Goal: Check status: Check status

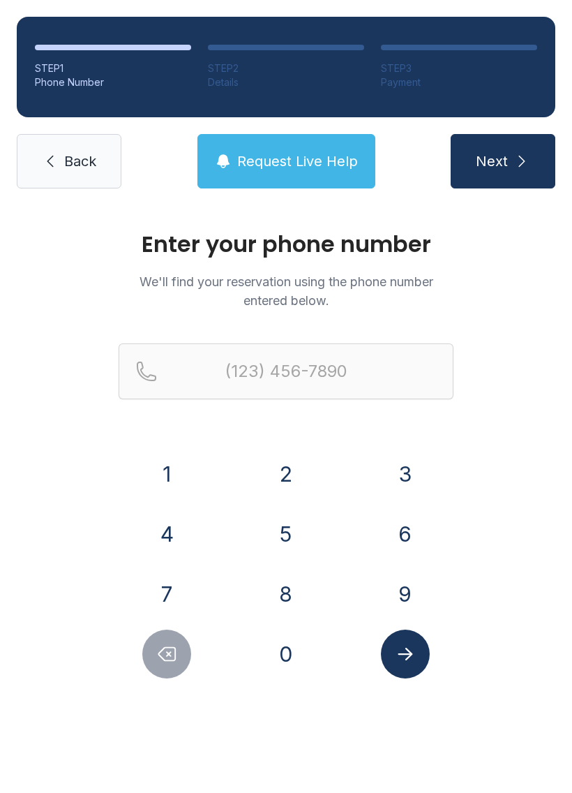
click at [283, 595] on button "8" at bounding box center [286, 594] width 49 height 49
click at [174, 478] on button "1" at bounding box center [166, 473] width 49 height 49
click at [408, 475] on button "3" at bounding box center [405, 473] width 49 height 49
click at [169, 606] on button "7" at bounding box center [166, 594] width 49 height 49
click at [178, 469] on button "1" at bounding box center [166, 473] width 49 height 49
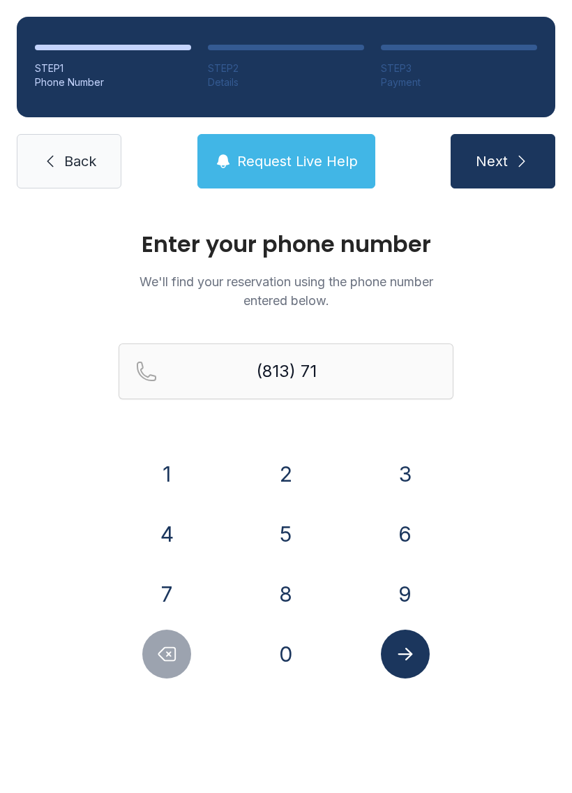
click at [181, 535] on button "4" at bounding box center [166, 534] width 49 height 49
click at [285, 467] on button "2" at bounding box center [286, 473] width 49 height 49
click at [290, 668] on button "0" at bounding box center [286, 654] width 49 height 49
click at [396, 533] on button "6" at bounding box center [405, 534] width 49 height 49
click at [401, 469] on button "3" at bounding box center [405, 473] width 49 height 49
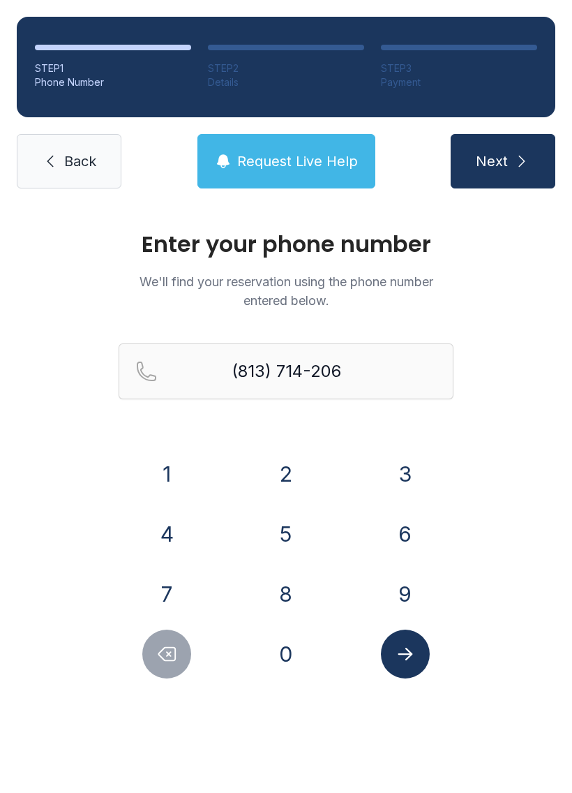
type input "[PHONE_NUMBER]"
click at [402, 655] on icon "Submit lookup form" at bounding box center [405, 654] width 15 height 13
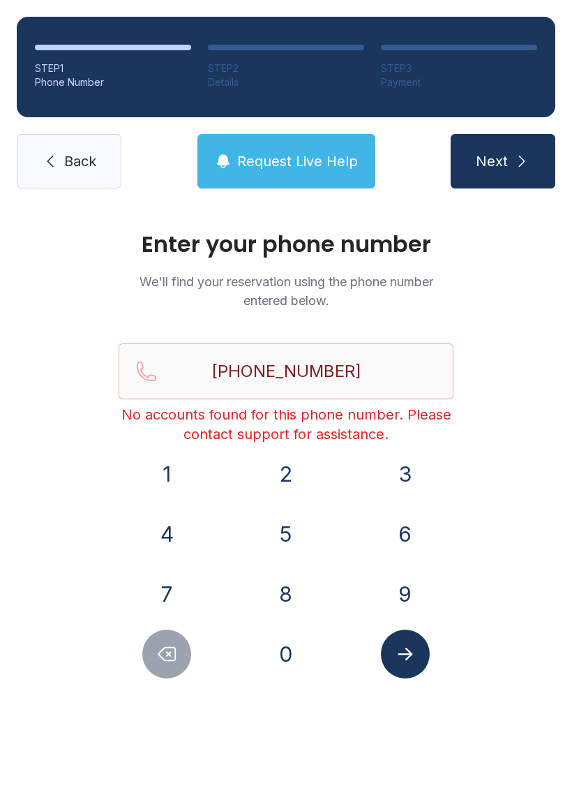
click at [89, 166] on span "Back" at bounding box center [80, 161] width 32 height 20
